Goal: Use online tool/utility: Utilize a website feature to perform a specific function

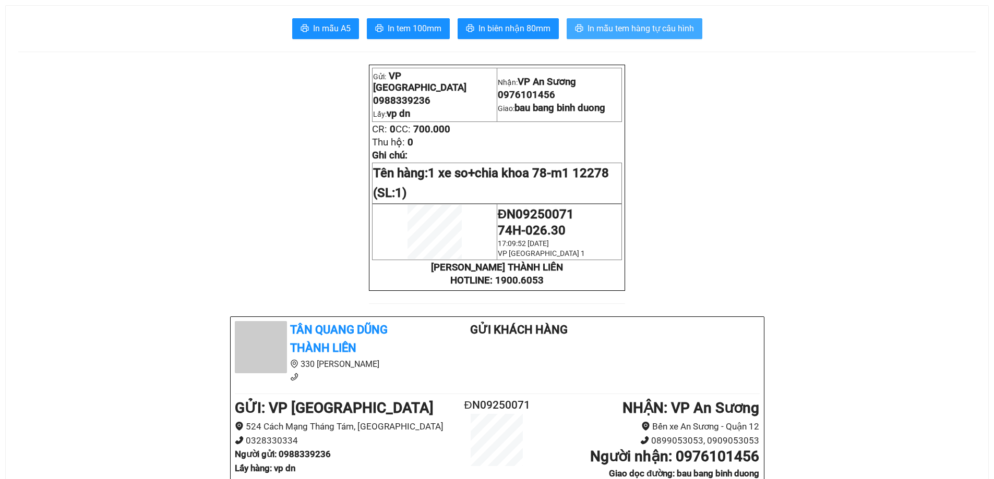
click at [657, 26] on span "In mẫu tem hàng tự cấu hình" at bounding box center [640, 28] width 106 height 13
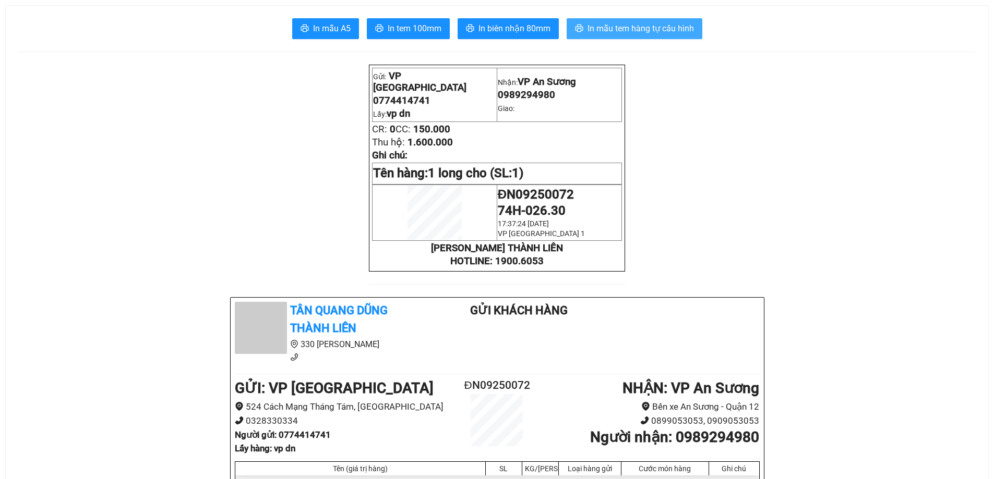
click at [665, 26] on span "In mẫu tem hàng tự cấu hình" at bounding box center [640, 28] width 106 height 13
